Goal: Transaction & Acquisition: Purchase product/service

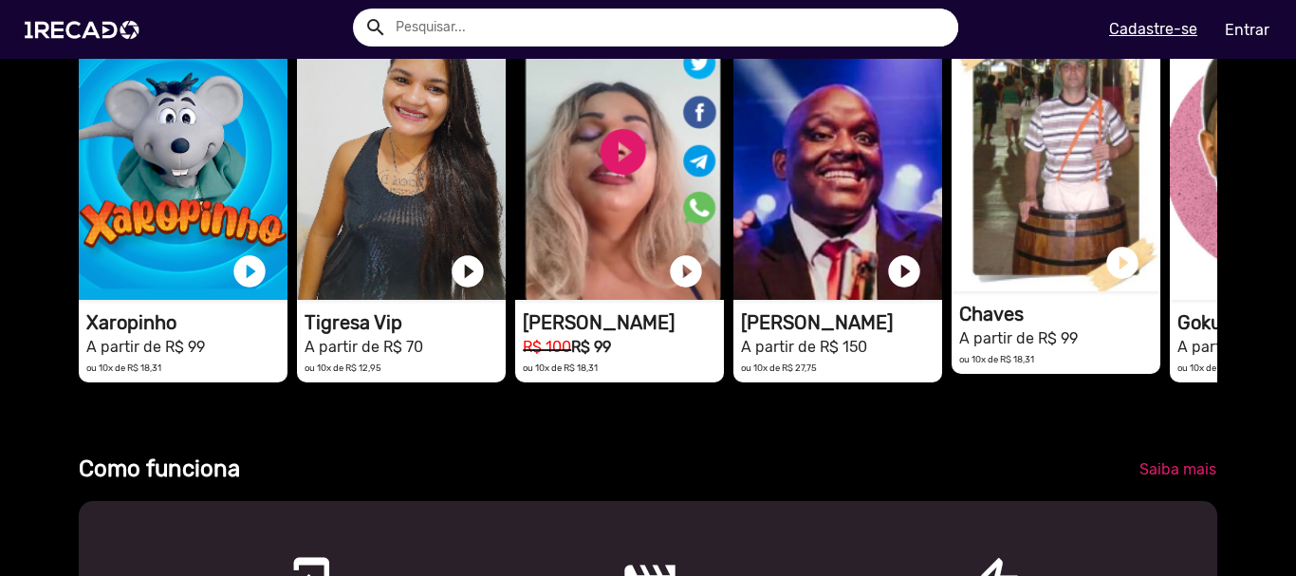
scroll to position [0, 1282]
click at [1026, 223] on video "1RECADO vídeos dedicados para fãs e empresas" at bounding box center [1056, 153] width 209 height 275
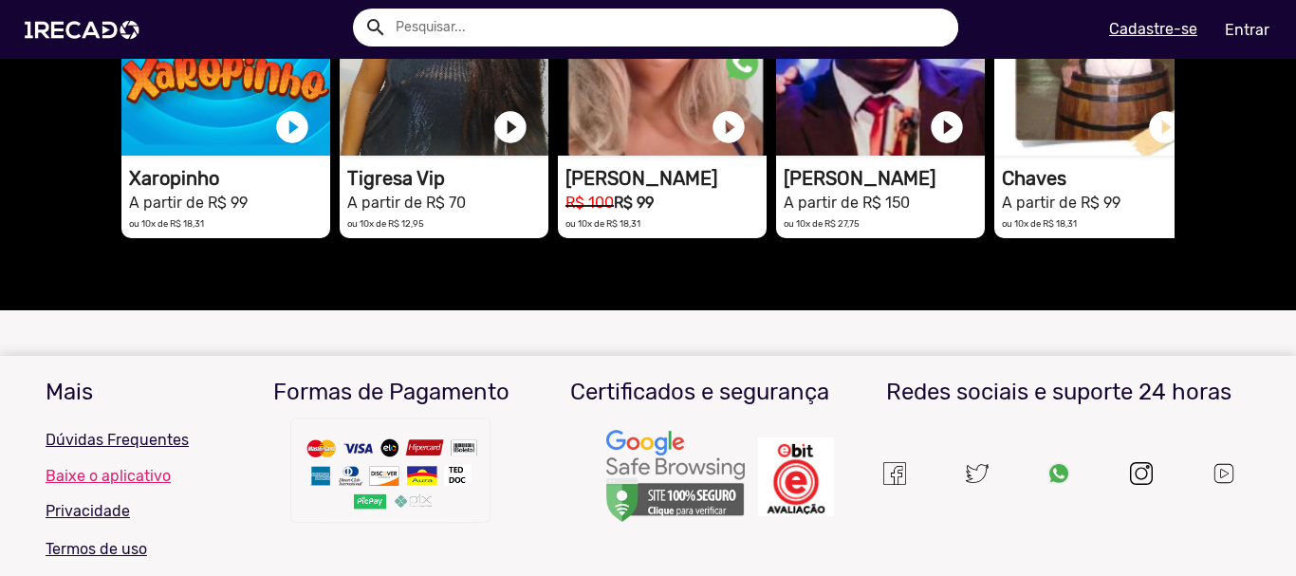
click at [936, 204] on div "Recomendados pra você ver todos star 5 timer 3 dias 1RECADO vídeos dedicados pa…" at bounding box center [648, 63] width 1082 height 493
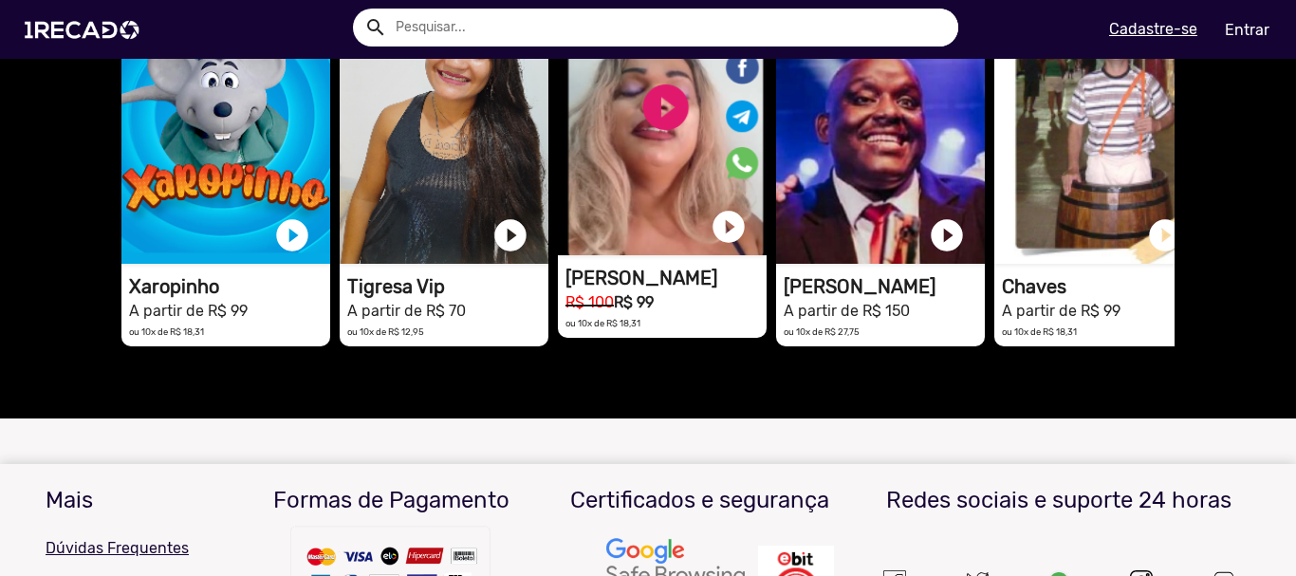
scroll to position [1871, 0]
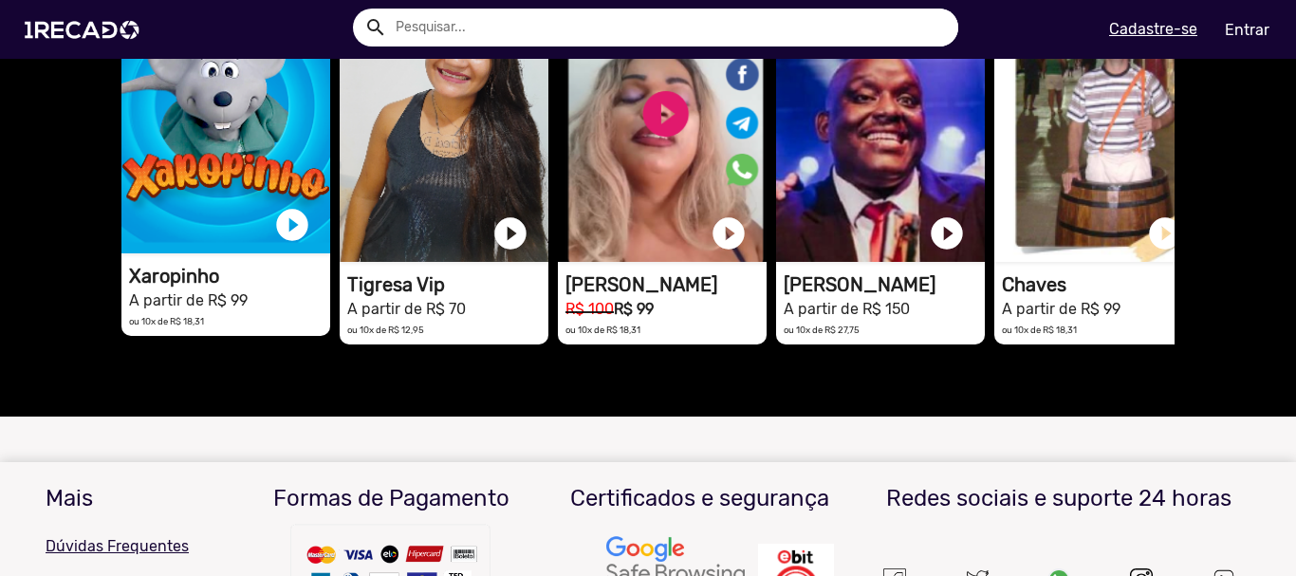
click at [250, 167] on video "1RECADO vídeos dedicados para fãs e empresas" at bounding box center [225, 115] width 209 height 275
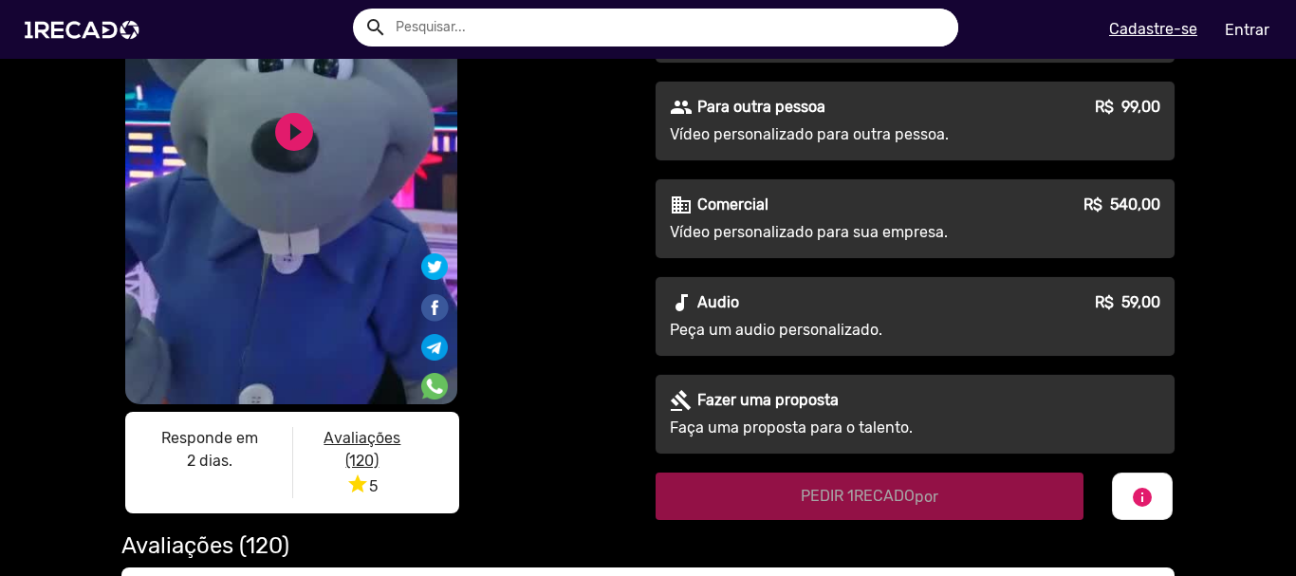
click at [897, 415] on div "gavel [PERSON_NAME] uma proposta Faça uma proposta para o talento." at bounding box center [915, 414] width 519 height 79
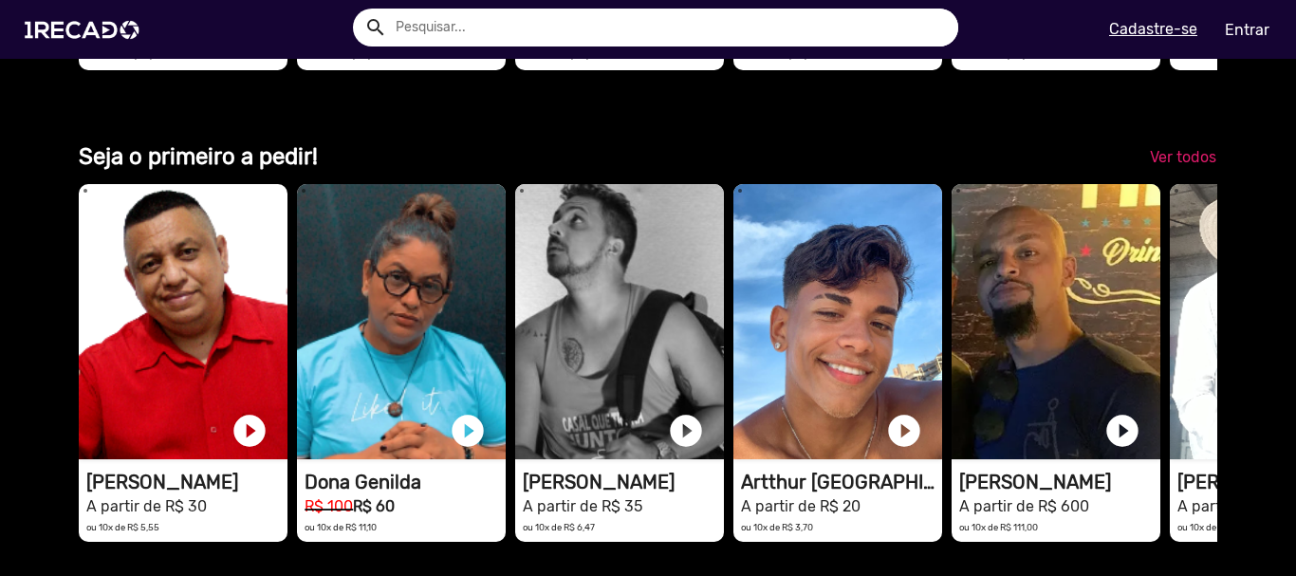
scroll to position [0, 2526]
